Goal: Task Accomplishment & Management: Use online tool/utility

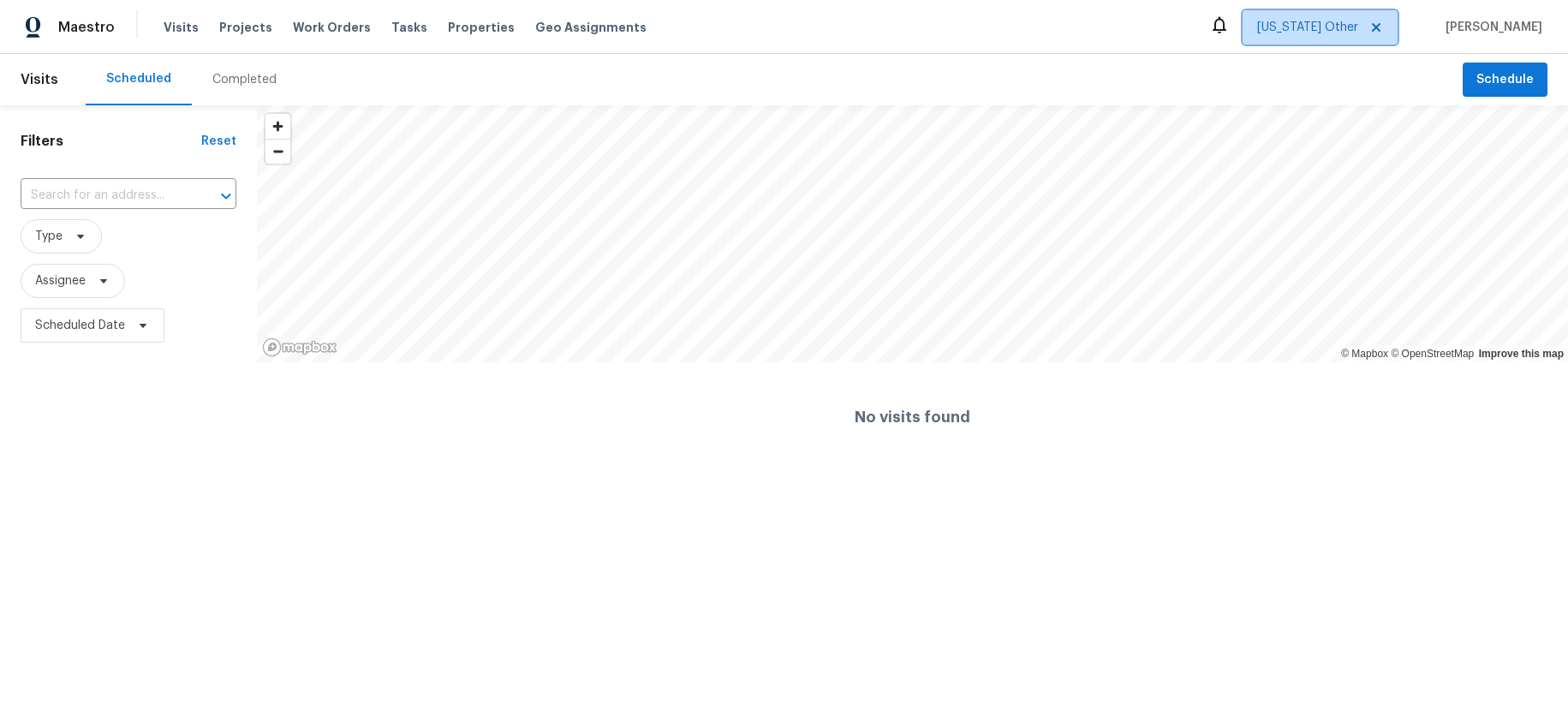
click at [1334, 27] on span "[US_STATE] Other" at bounding box center [1308, 28] width 101 height 17
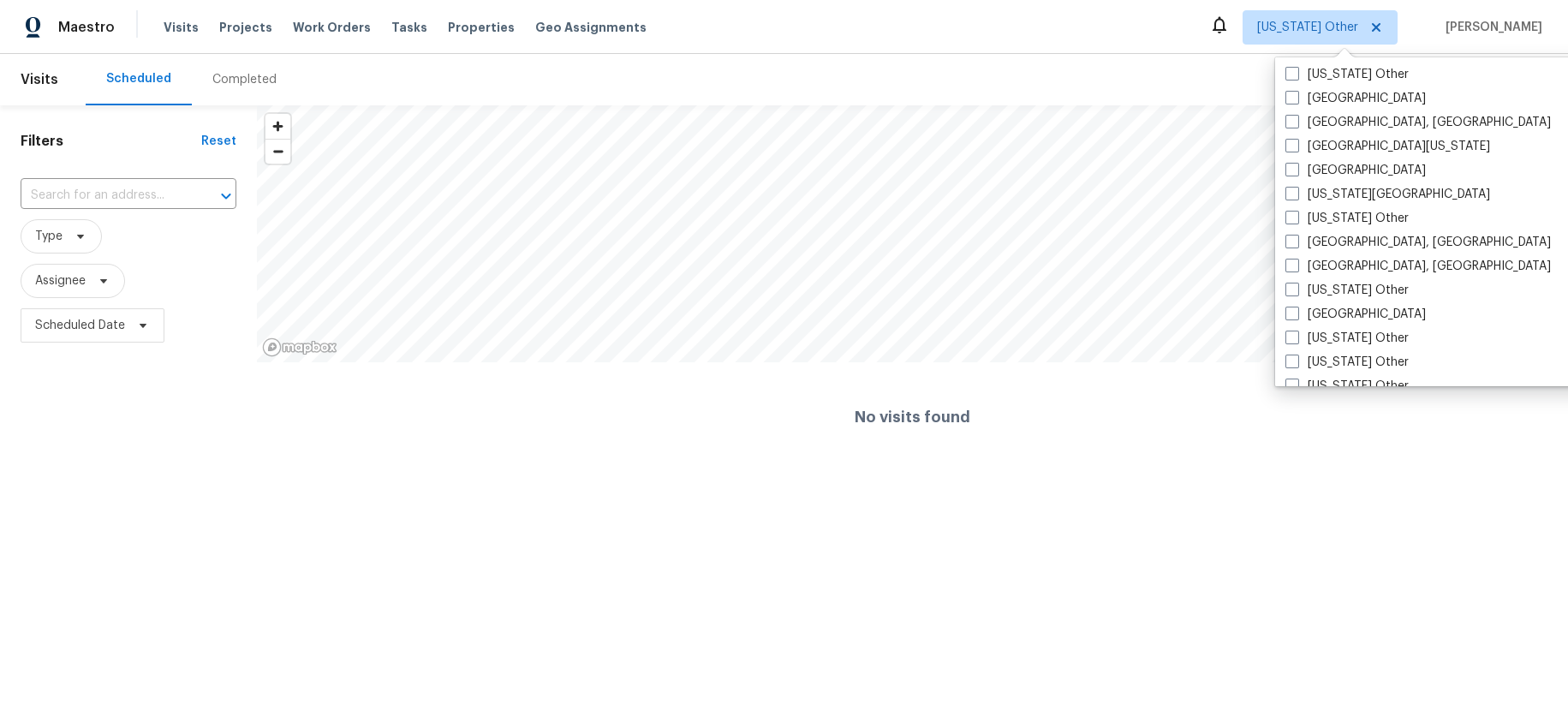
scroll to position [660, 0]
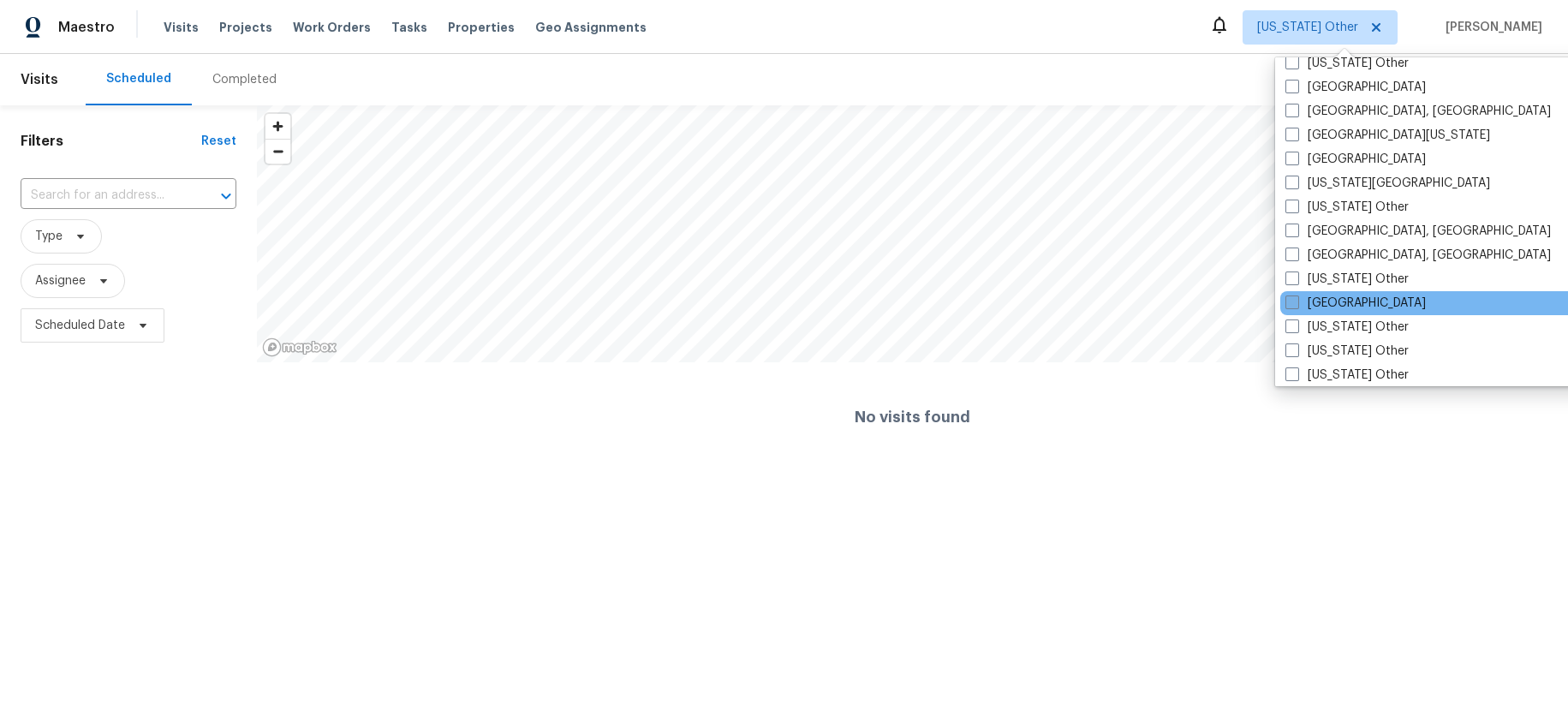
click at [1334, 300] on label "Houston" at bounding box center [1355, 303] width 140 height 17
click at [1296, 300] on input "Houston" at bounding box center [1292, 300] width 11 height 11
checkbox input "true"
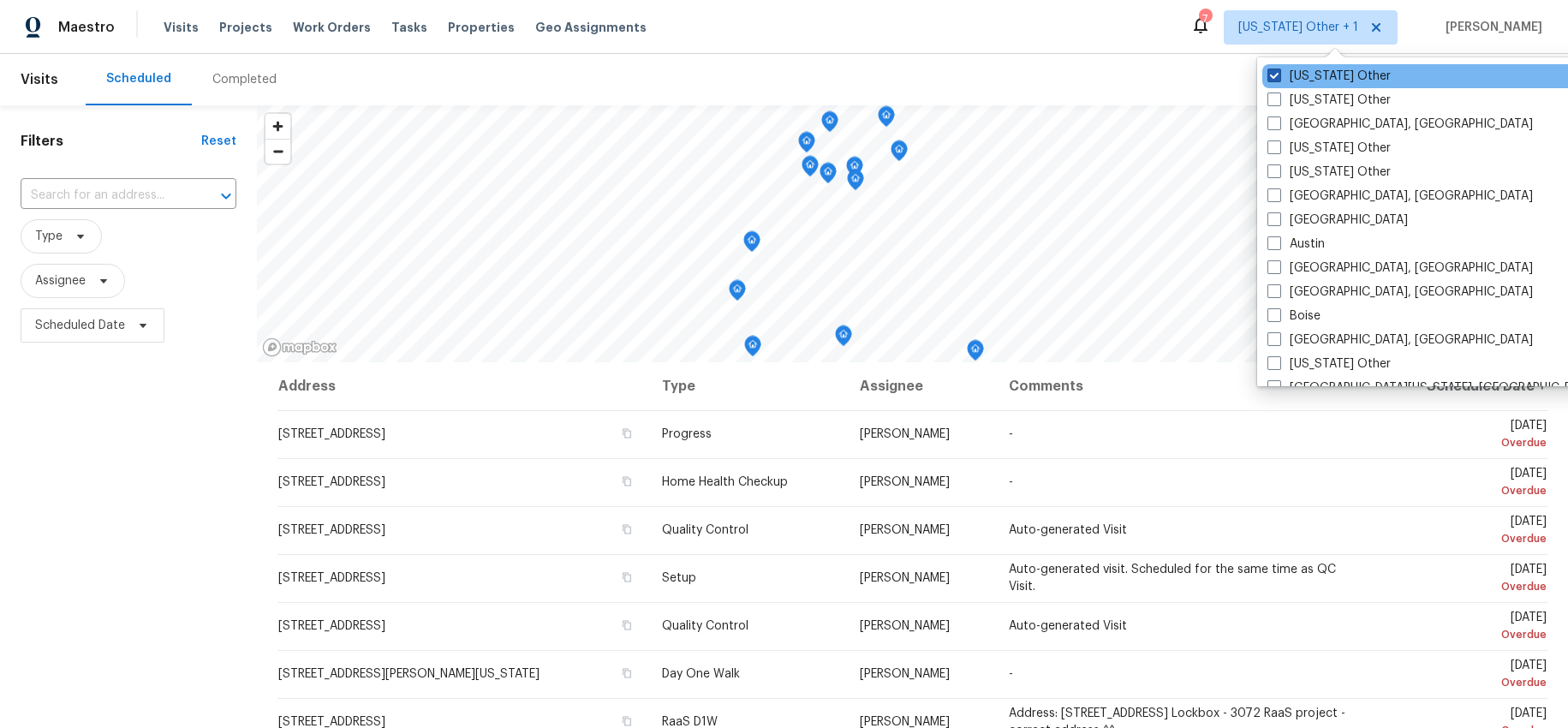
click at [1284, 73] on label "[US_STATE] Other" at bounding box center [1329, 76] width 123 height 17
click at [1279, 73] on input "[US_STATE] Other" at bounding box center [1273, 73] width 11 height 11
checkbox input "false"
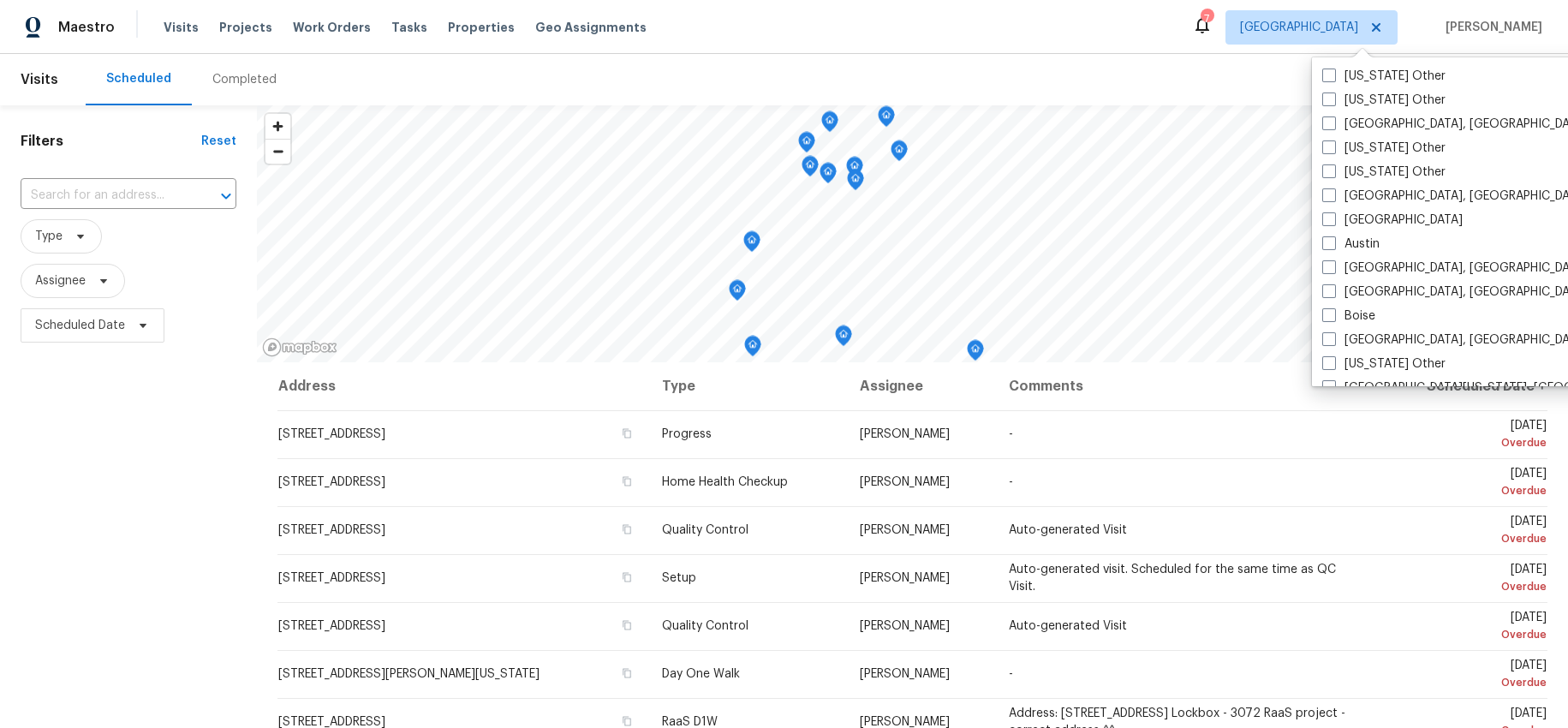
click at [990, 46] on div "Maestro Visits Projects Work Orders Tasks Properties Geo Assignments 7 Houston …" at bounding box center [784, 27] width 1568 height 54
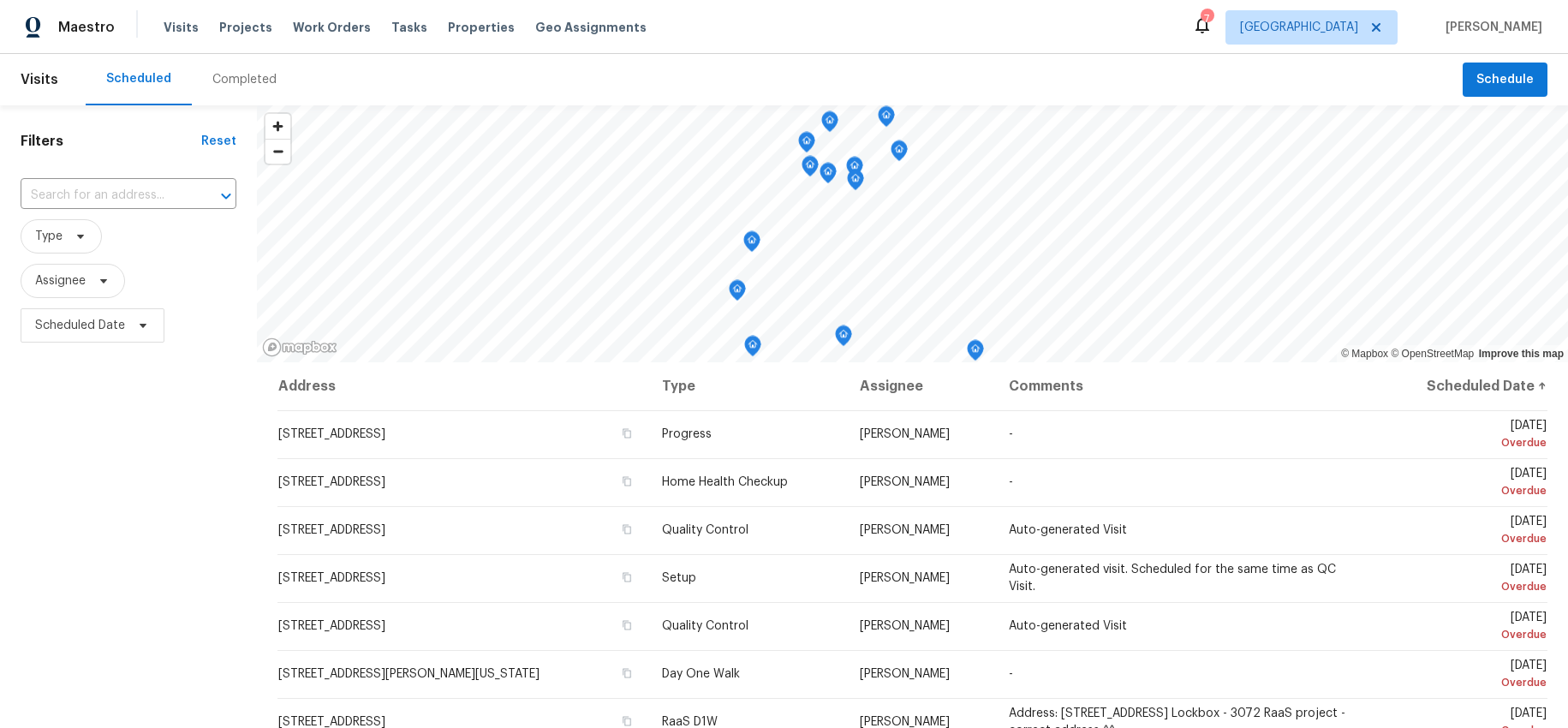
click at [143, 238] on span "Type" at bounding box center [129, 236] width 215 height 34
click at [147, 245] on span "Type" at bounding box center [129, 236] width 215 height 34
click at [85, 233] on icon at bounding box center [80, 236] width 13 height 13
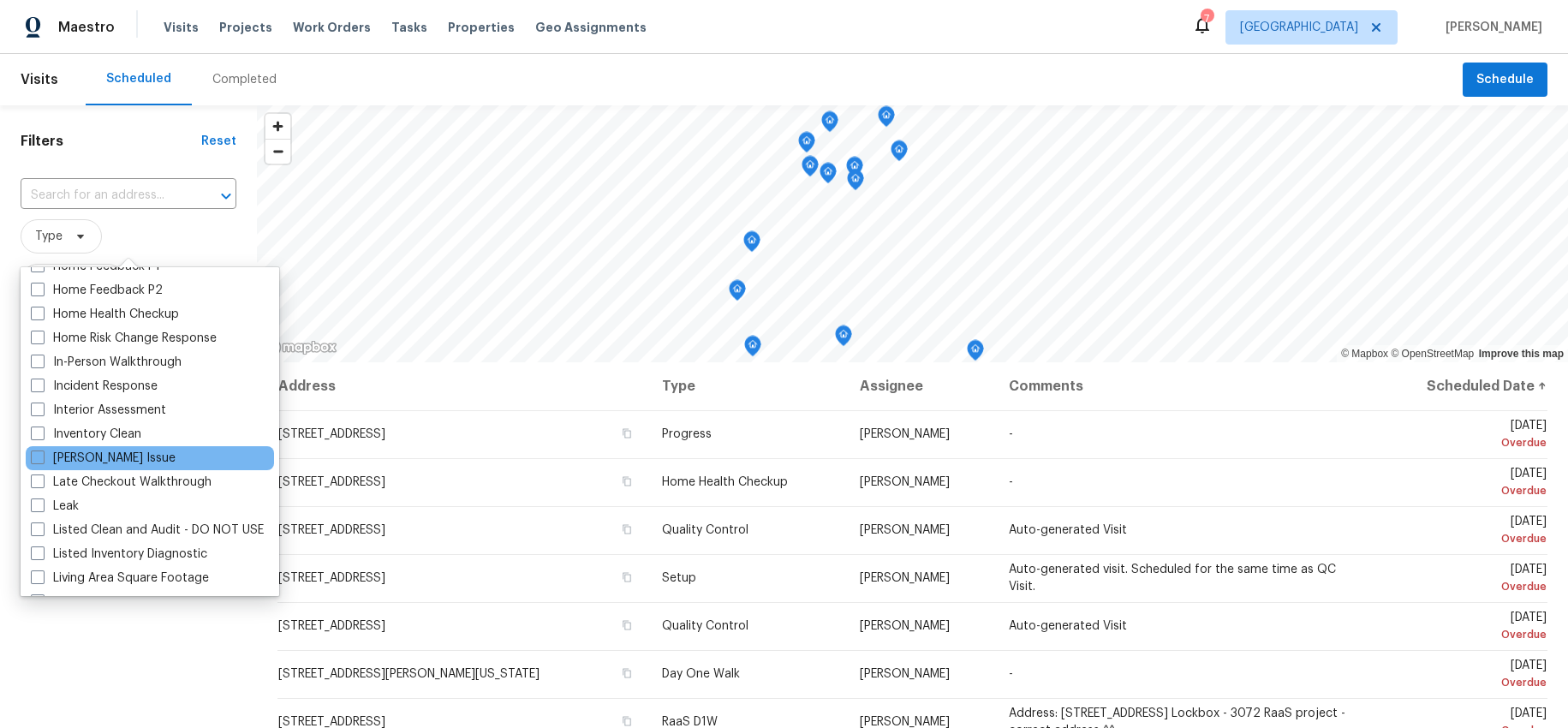
scroll to position [586, 0]
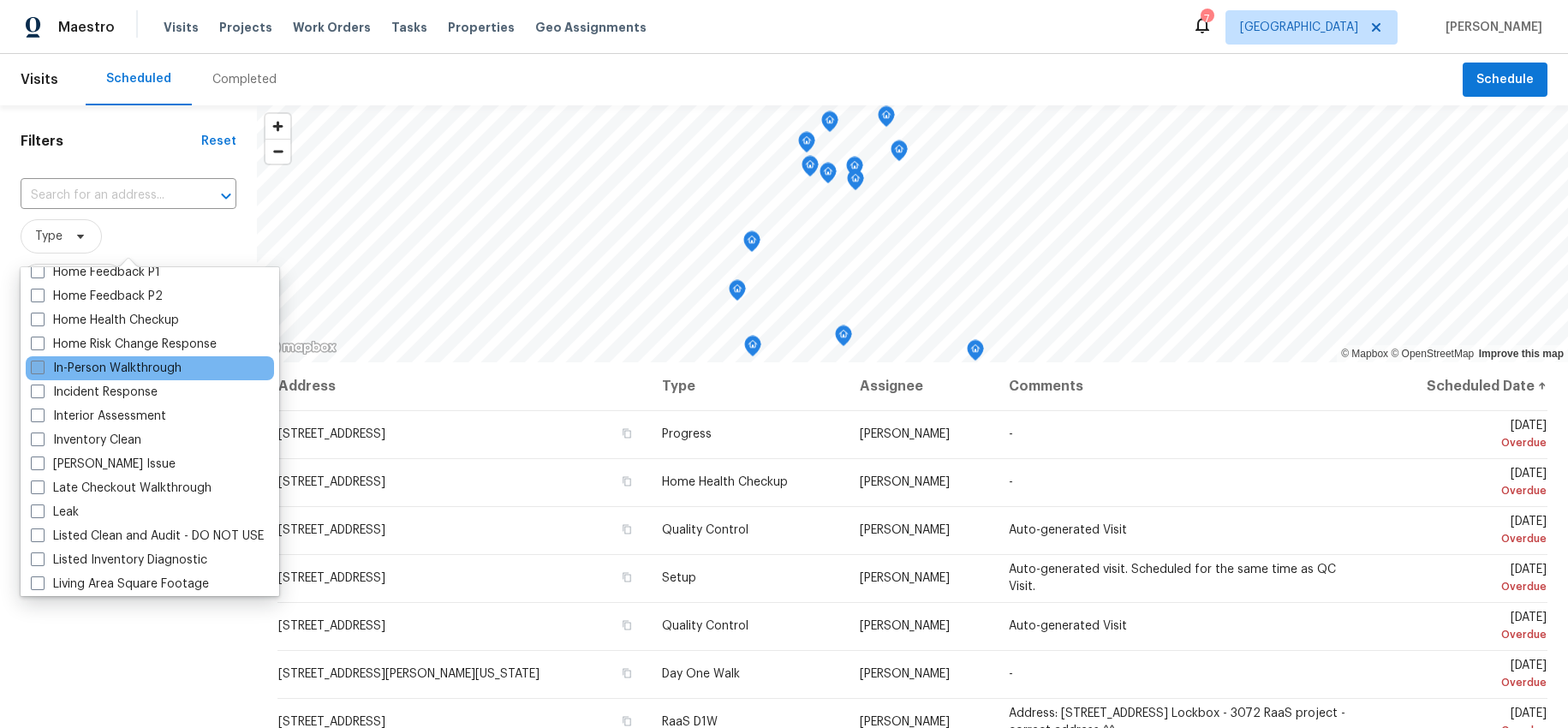
click at [128, 373] on label "In-Person Walkthrough" at bounding box center [106, 368] width 151 height 17
click at [42, 371] on input "In-Person Walkthrough" at bounding box center [36, 365] width 11 height 11
checkbox input "true"
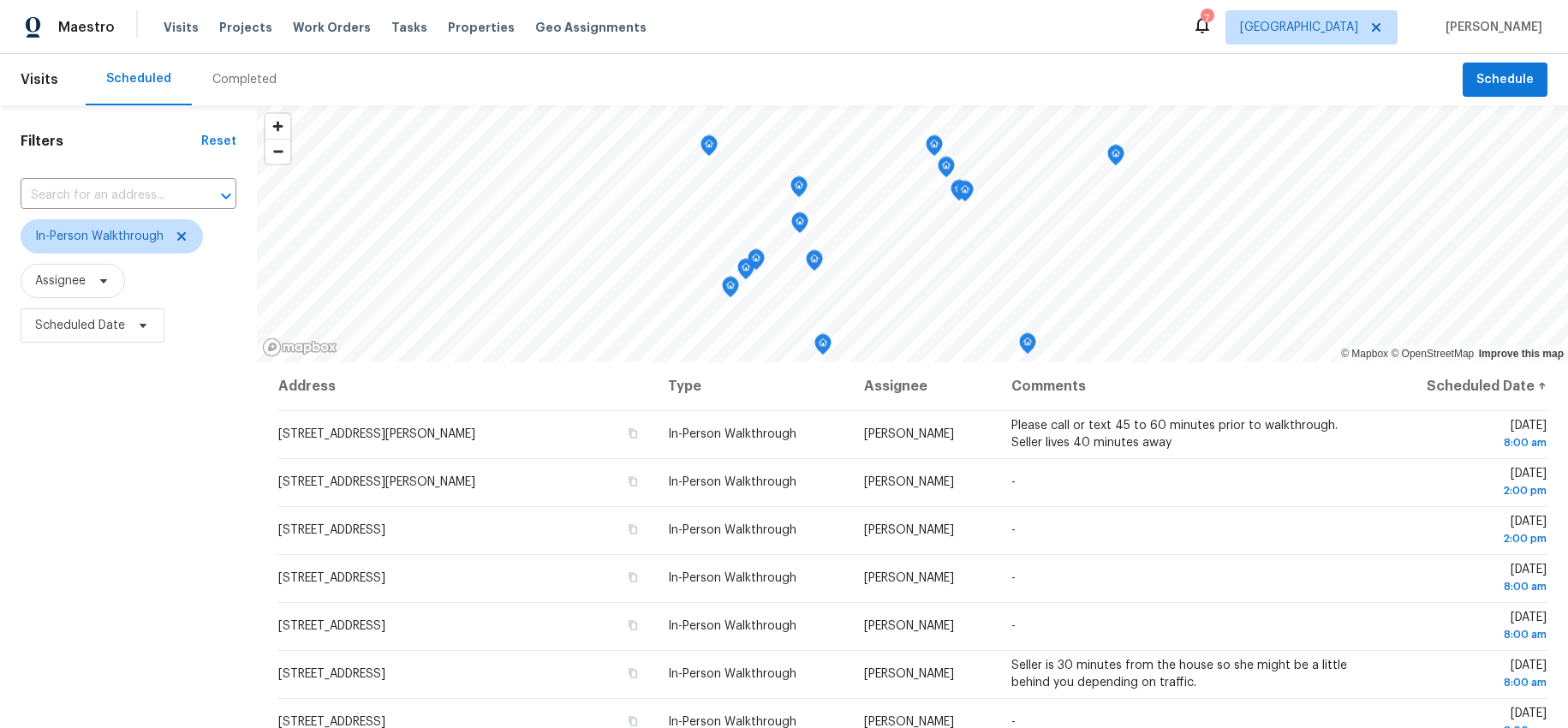
click at [103, 672] on div "Filters Reset ​ In-Person Walkthrough Assignee Scheduled Date" at bounding box center [129, 525] width 257 height 839
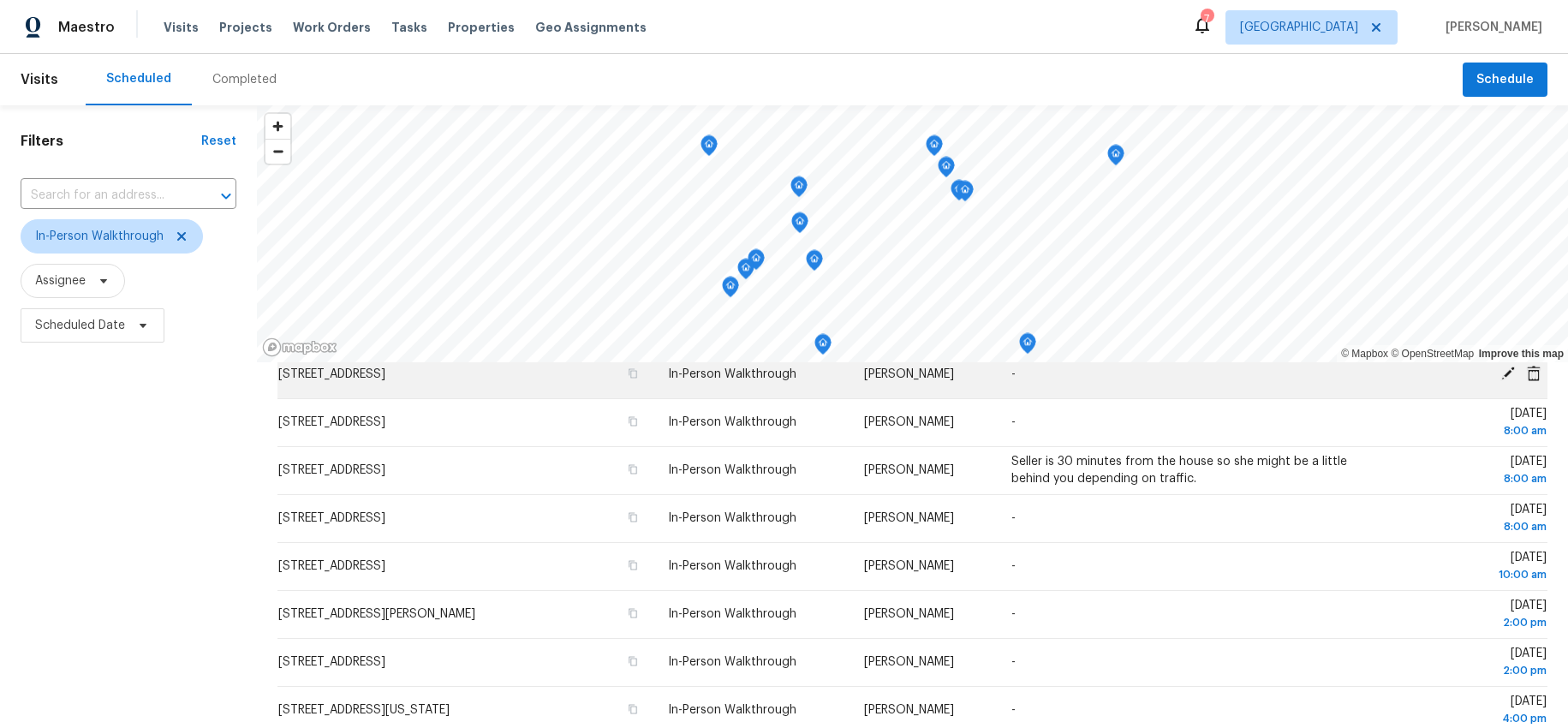
scroll to position [207, 0]
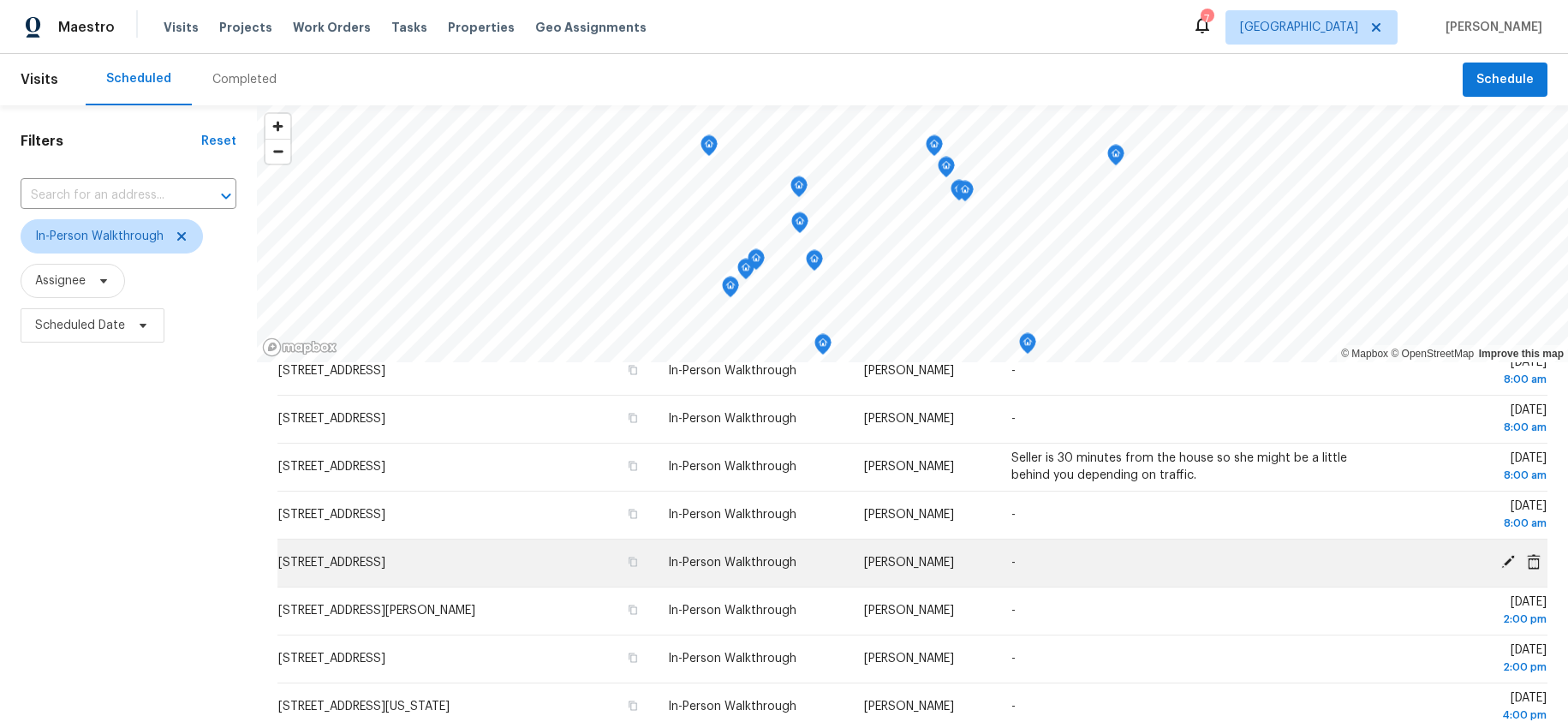
click at [385, 561] on span "2802 Sunshine Cir, Sugar Land, TX 77479" at bounding box center [332, 562] width 107 height 12
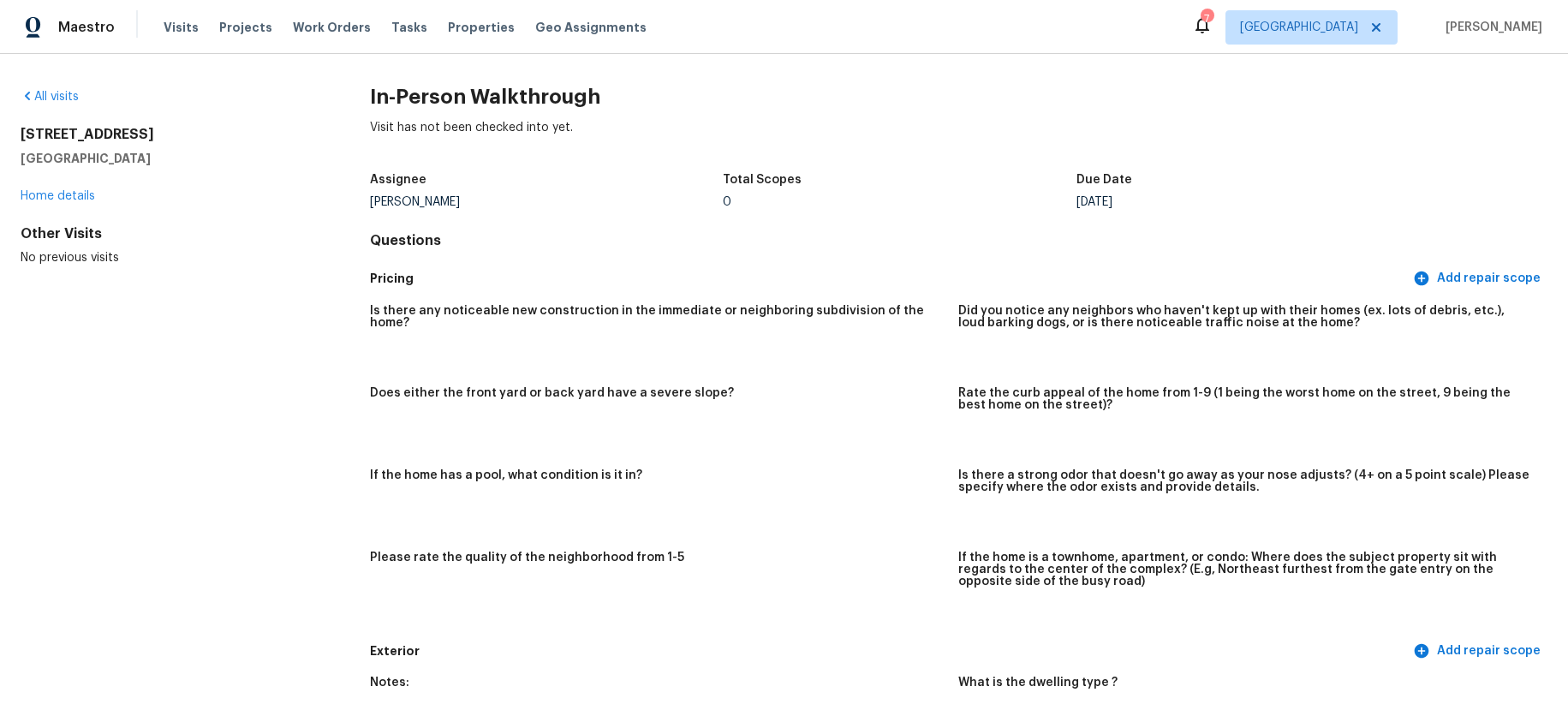
drag, startPoint x: 21, startPoint y: 133, endPoint x: 148, endPoint y: 133, distance: 127.0
click at [148, 133] on h2 "2802 Sunshine Cir" at bounding box center [168, 134] width 295 height 17
copy h2 "2802 Sunshine Cir"
